Goal: Task Accomplishment & Management: Complete application form

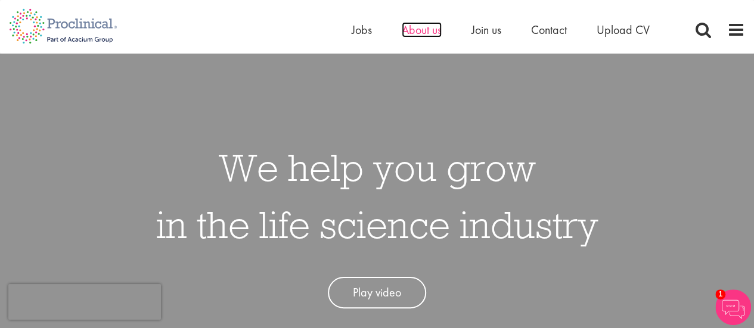
click at [416, 34] on span "About us" at bounding box center [422, 29] width 40 height 15
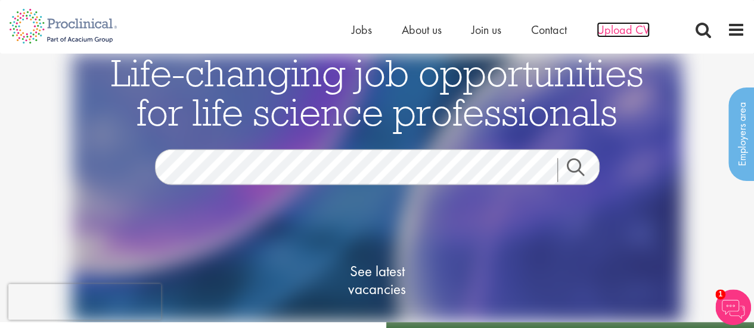
click at [626, 31] on span "Upload CV" at bounding box center [622, 29] width 53 height 15
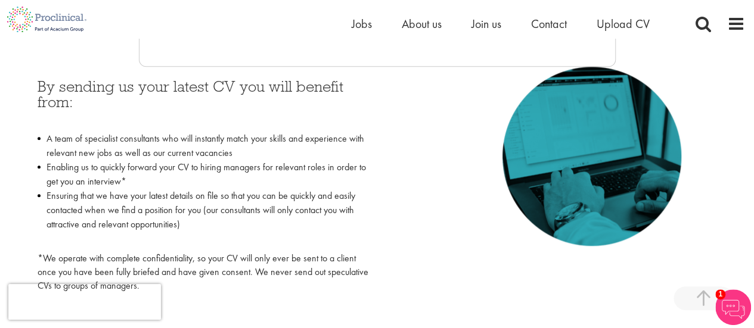
scroll to position [315, 0]
